Goal: Transaction & Acquisition: Purchase product/service

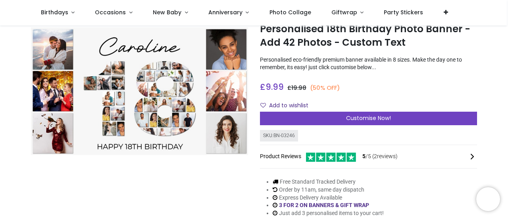
scroll to position [40, 0]
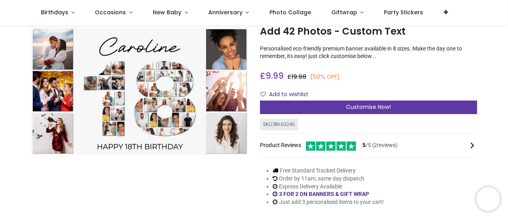
click at [321, 108] on div "Customise Now!" at bounding box center [368, 106] width 217 height 13
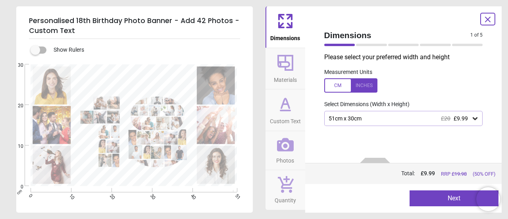
click at [390, 115] on div "51cm x 30cm £20 £9.99" at bounding box center [400, 118] width 144 height 7
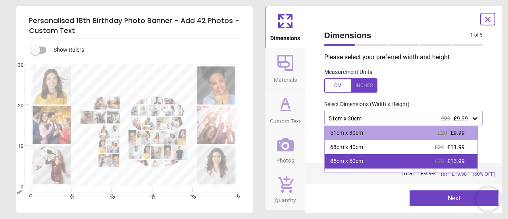
click at [380, 158] on div "85cm x 50cm £28 £13.99" at bounding box center [401, 161] width 153 height 14
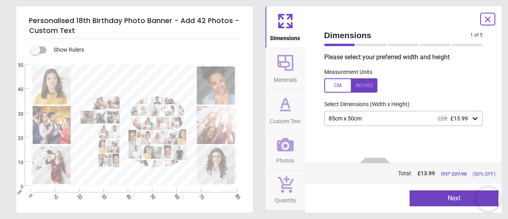
click at [442, 197] on button "Next" at bounding box center [453, 198] width 89 height 16
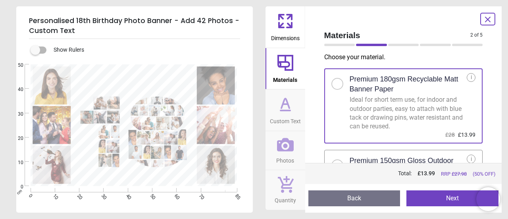
click at [289, 150] on icon at bounding box center [285, 144] width 17 height 13
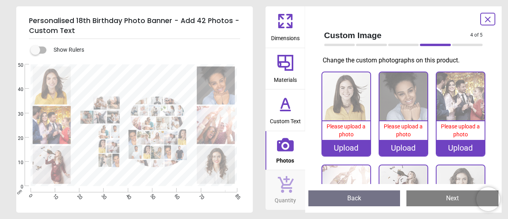
click at [341, 142] on div "Upload" at bounding box center [346, 148] width 48 height 16
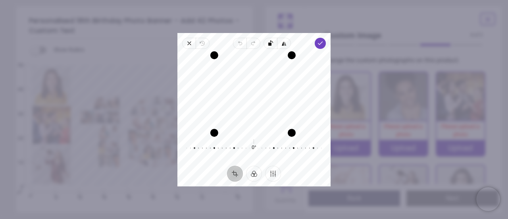
drag, startPoint x: 213, startPoint y: 130, endPoint x: 194, endPoint y: 128, distance: 19.2
click at [194, 128] on div "Recenter" at bounding box center [254, 92] width 140 height 75
drag, startPoint x: 253, startPoint y: 148, endPoint x: 248, endPoint y: 140, distance: 9.5
click at [248, 140] on div "3° Reset" at bounding box center [254, 147] width 140 height 22
drag, startPoint x: 256, startPoint y: 98, endPoint x: 231, endPoint y: 99, distance: 24.2
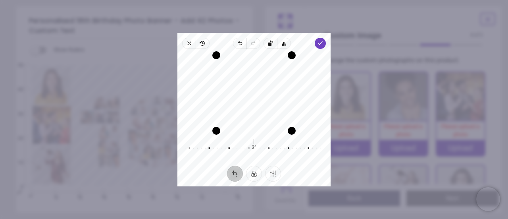
click at [231, 99] on div "Recenter" at bounding box center [254, 92] width 140 height 75
drag, startPoint x: 254, startPoint y: 143, endPoint x: 280, endPoint y: 143, distance: 26.6
click at [280, 143] on div "3° Reset" at bounding box center [254, 147] width 140 height 22
drag, startPoint x: 217, startPoint y: 132, endPoint x: 259, endPoint y: 139, distance: 42.7
click at [259, 139] on div "Recenter 3° Reset" at bounding box center [253, 107] width 153 height 117
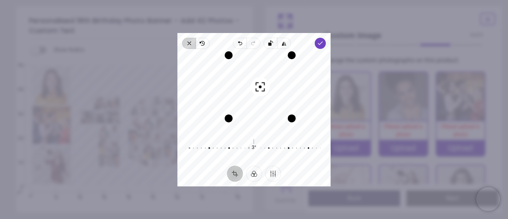
click at [189, 44] on icon "button" at bounding box center [189, 43] width 6 height 6
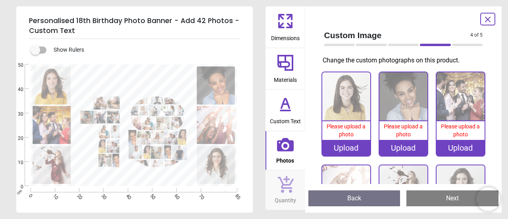
click at [338, 142] on div "Upload" at bounding box center [346, 148] width 48 height 16
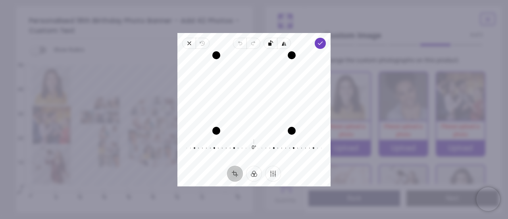
drag, startPoint x: 237, startPoint y: 98, endPoint x: 234, endPoint y: 106, distance: 8.4
click at [234, 106] on div "Recenter" at bounding box center [254, 92] width 140 height 75
click at [320, 44] on icon "button" at bounding box center [320, 43] width 6 height 6
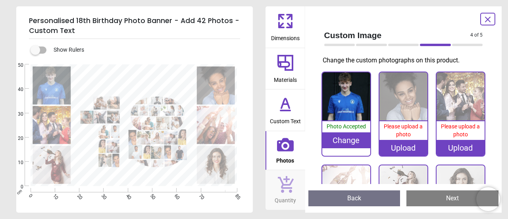
click at [397, 147] on div "Upload" at bounding box center [403, 148] width 48 height 16
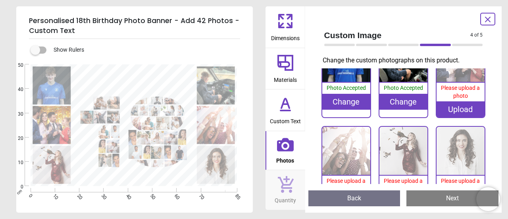
scroll to position [40, 0]
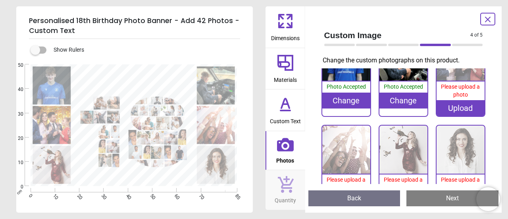
click at [113, 131] on image at bounding box center [115, 131] width 8 height 13
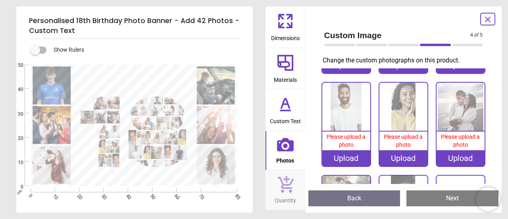
scroll to position [371, 0]
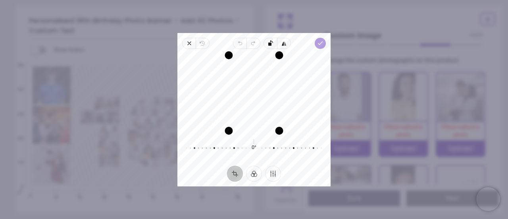
click at [319, 42] on icon "button" at bounding box center [320, 43] width 6 height 6
